Goal: Check status: Verify the current state of an ongoing process or item

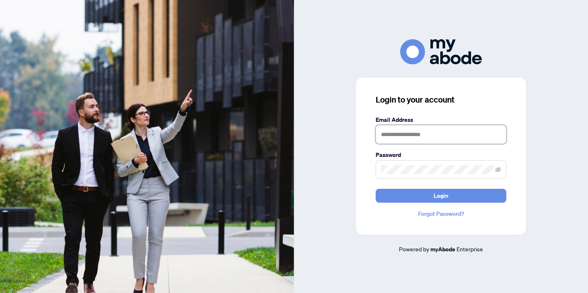
click at [400, 137] on input "text" at bounding box center [441, 134] width 131 height 19
type input "**********"
click at [376, 189] on button "Login" at bounding box center [441, 196] width 131 height 14
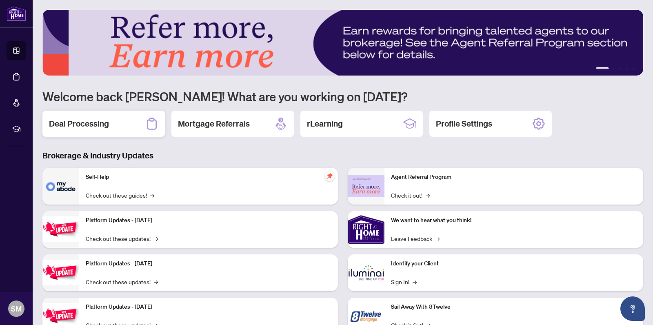
click at [92, 125] on h2 "Deal Processing" at bounding box center [79, 123] width 60 height 11
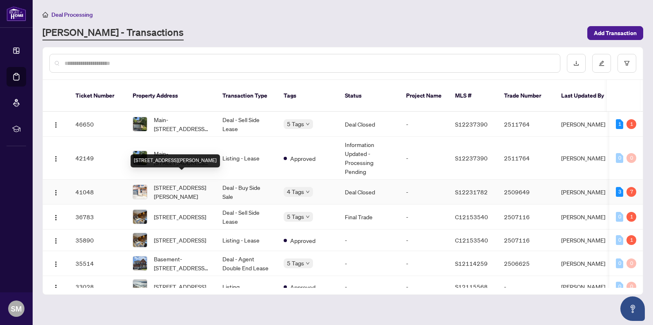
click at [175, 183] on span "[STREET_ADDRESS][PERSON_NAME]" at bounding box center [182, 192] width 56 height 18
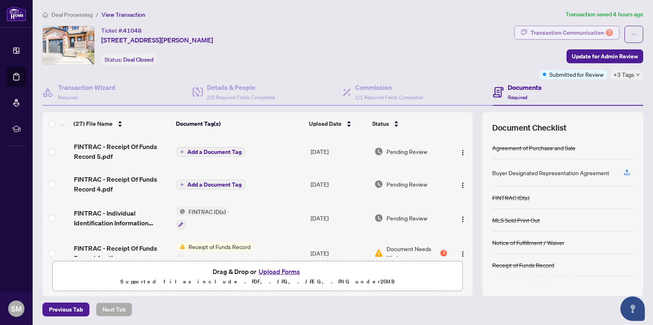
click at [599, 30] on div "Transaction Communication 7" at bounding box center [572, 32] width 83 height 13
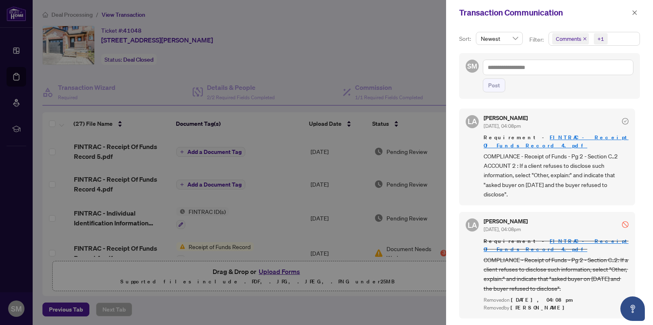
click at [515, 37] on span "Newest" at bounding box center [499, 38] width 37 height 12
click at [506, 54] on div "Newest" at bounding box center [499, 54] width 33 height 9
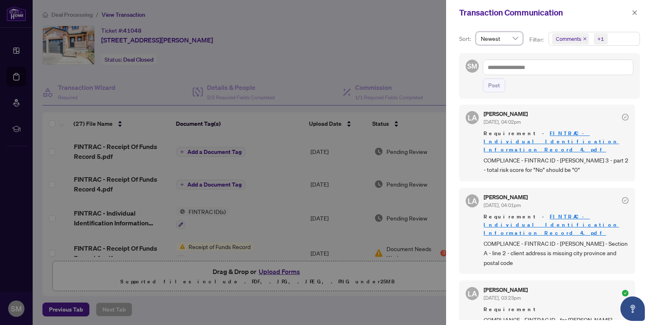
scroll to position [514, 0]
click at [437, 40] on div at bounding box center [326, 162] width 653 height 325
click at [638, 10] on button "button" at bounding box center [635, 13] width 11 height 10
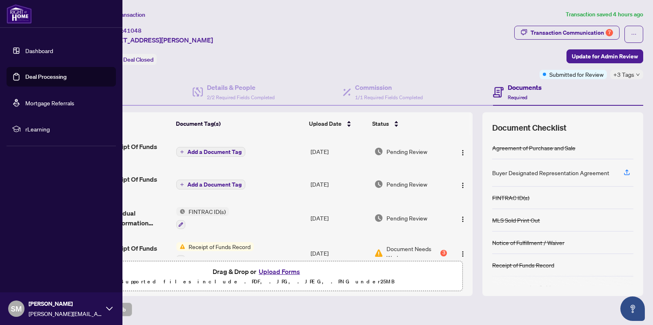
click at [42, 49] on link "Dashboard" at bounding box center [39, 50] width 28 height 7
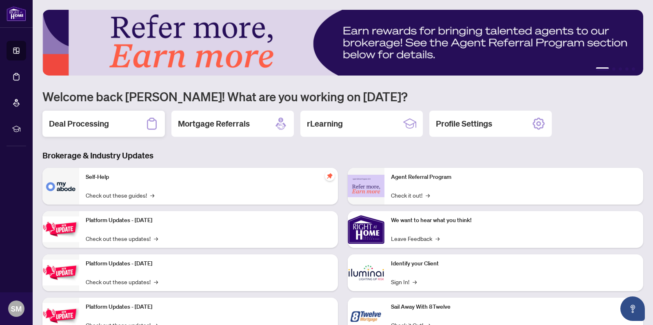
click at [97, 119] on h2 "Deal Processing" at bounding box center [79, 123] width 60 height 11
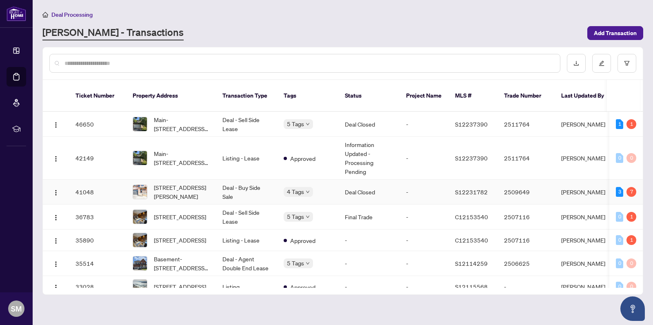
click at [284, 188] on span "Submitted for Review" at bounding box center [284, 188] width 0 height 0
click at [629, 187] on div "7" at bounding box center [632, 192] width 10 height 10
